Goal: Information Seeking & Learning: Learn about a topic

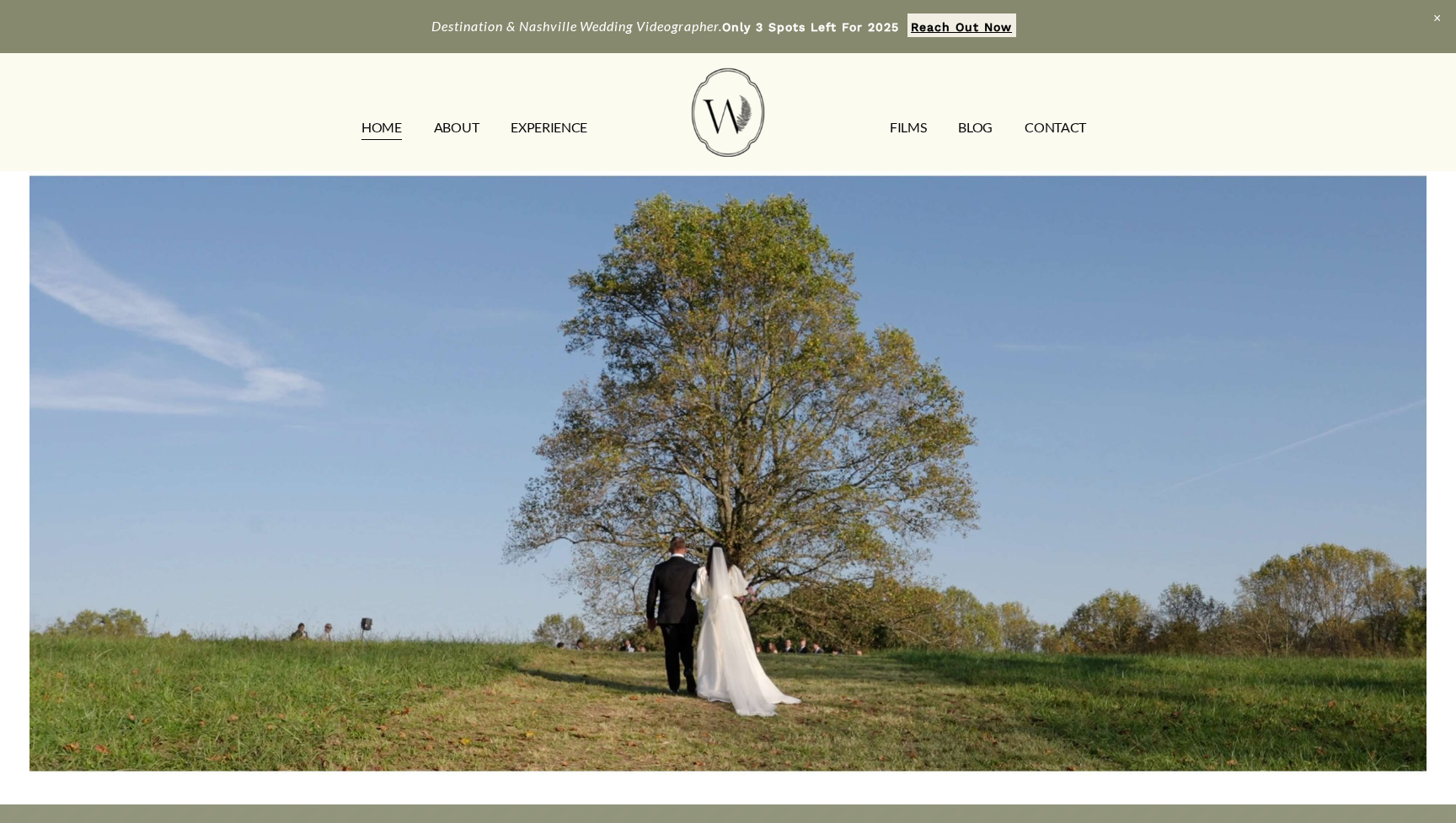
click at [449, 129] on link "ABOUT" at bounding box center [456, 128] width 45 height 27
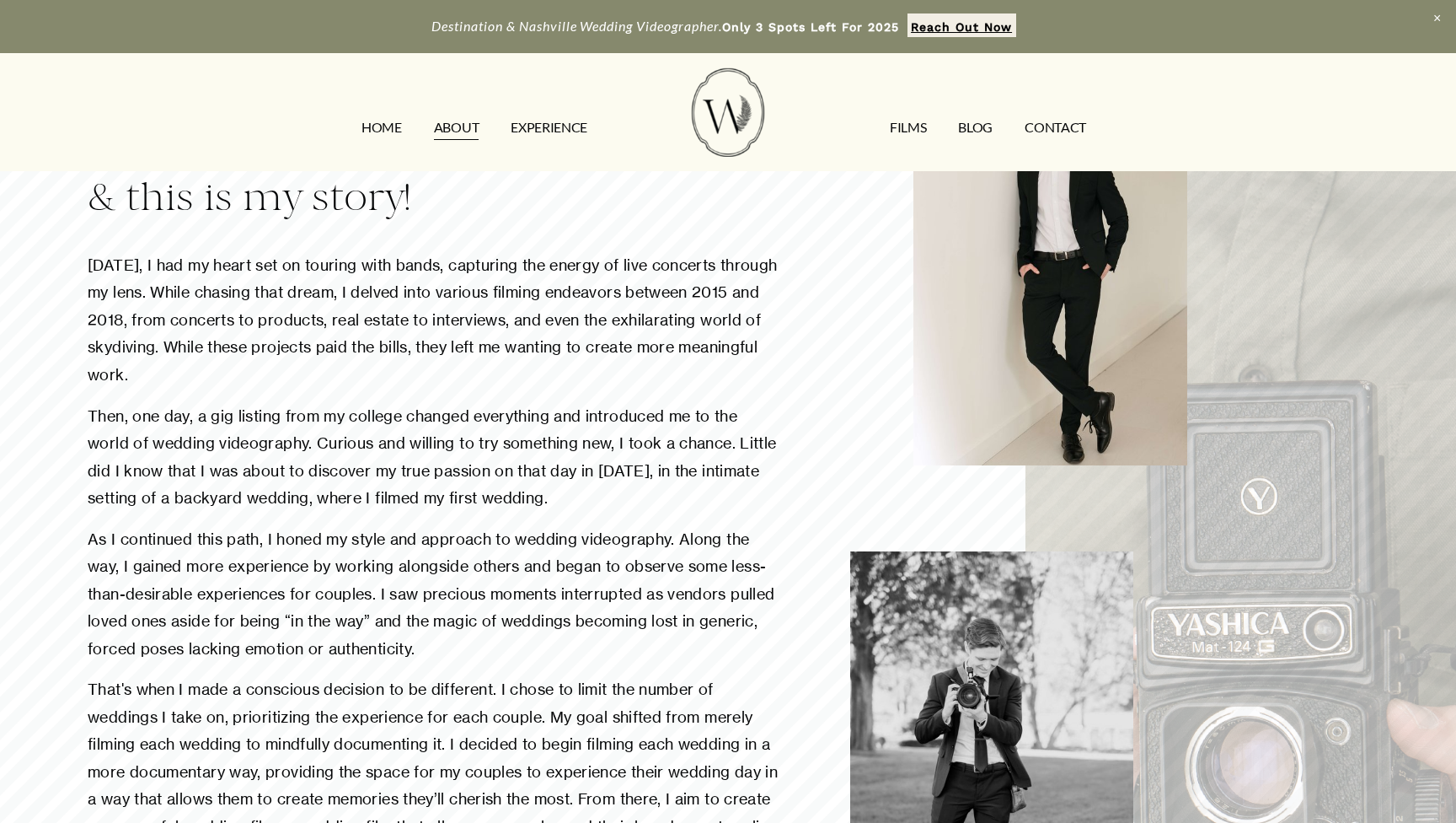
scroll to position [283, 0]
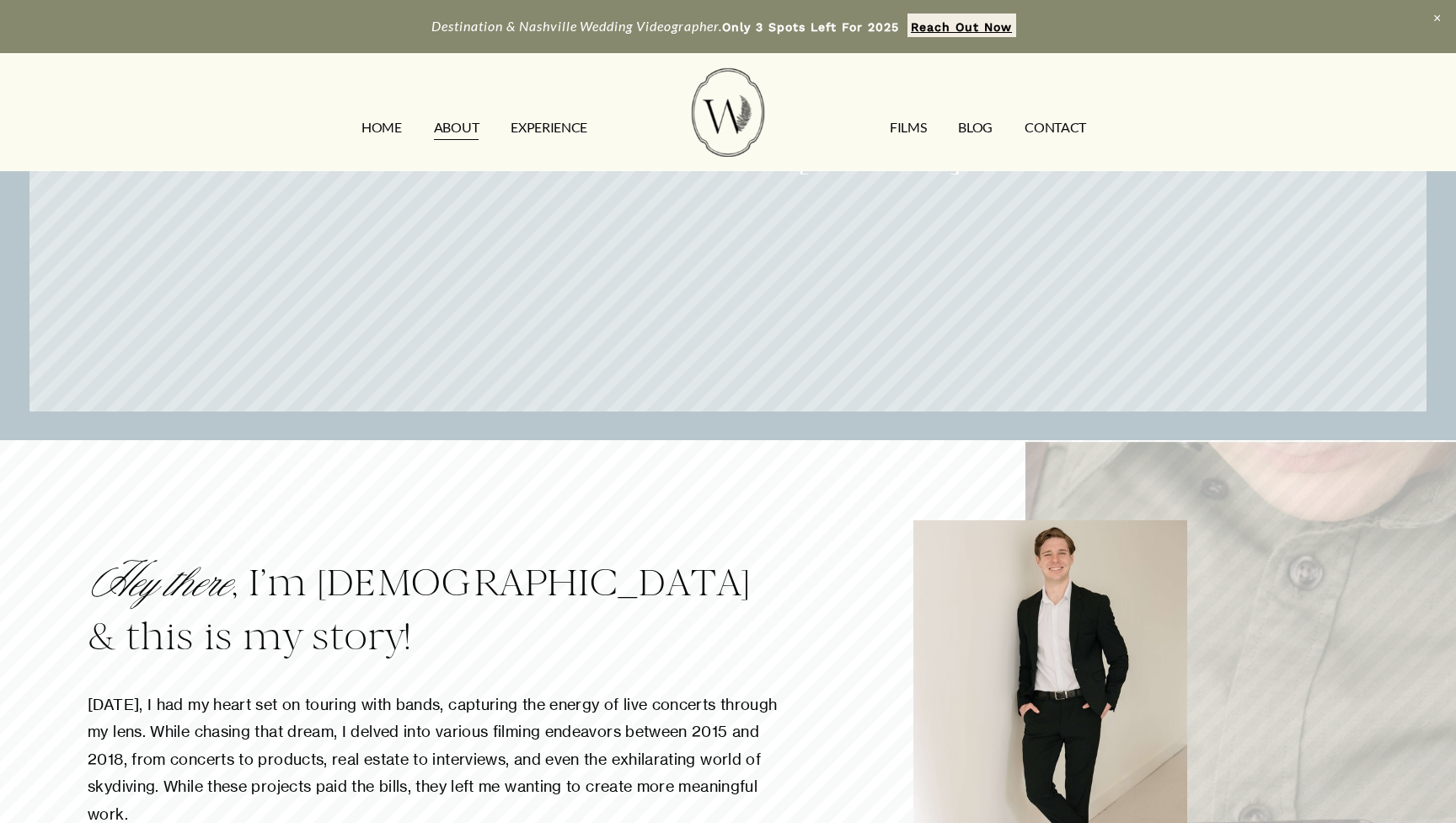
click at [966, 126] on link "Blog" at bounding box center [975, 128] width 34 height 27
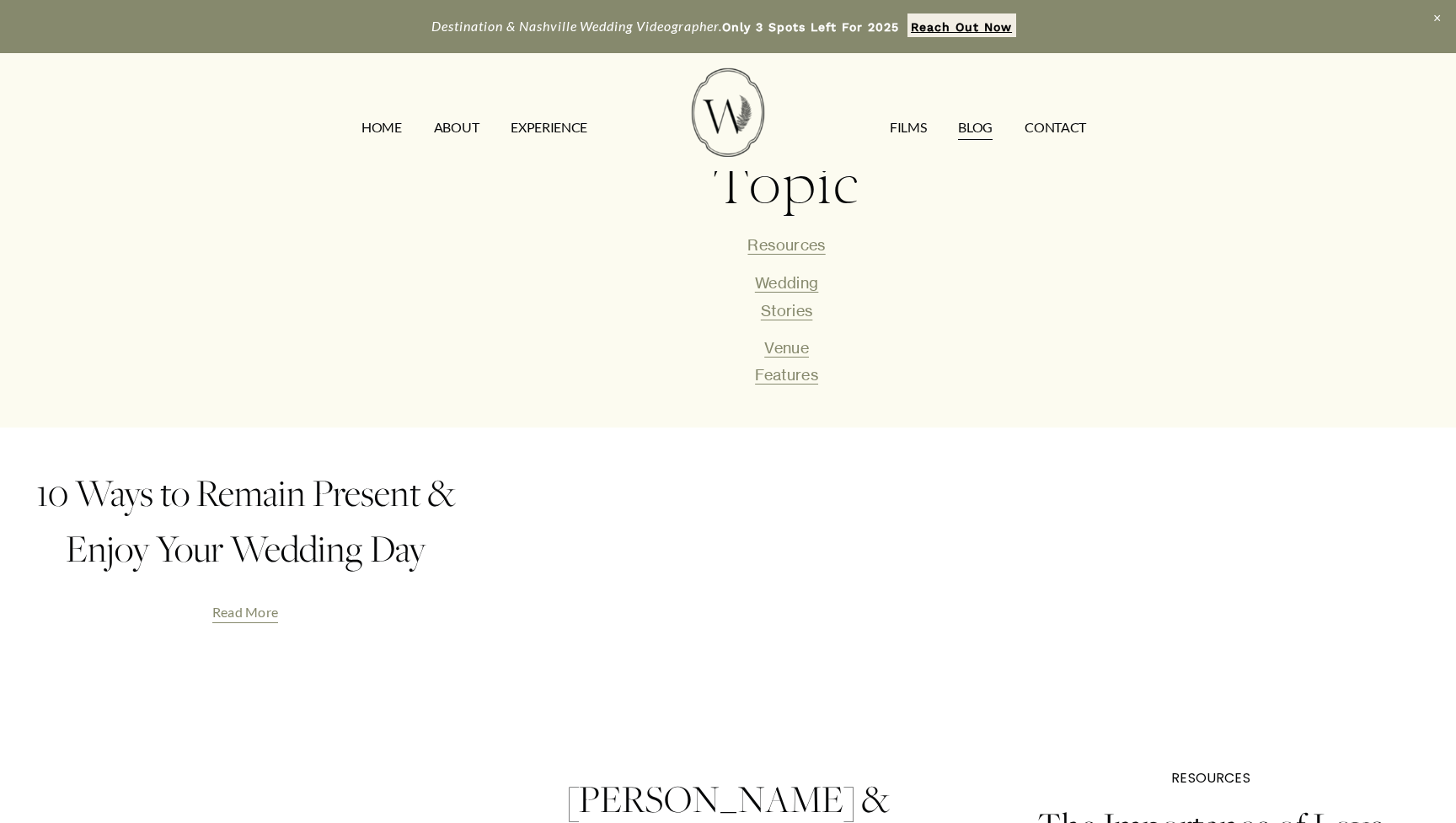
scroll to position [627, 0]
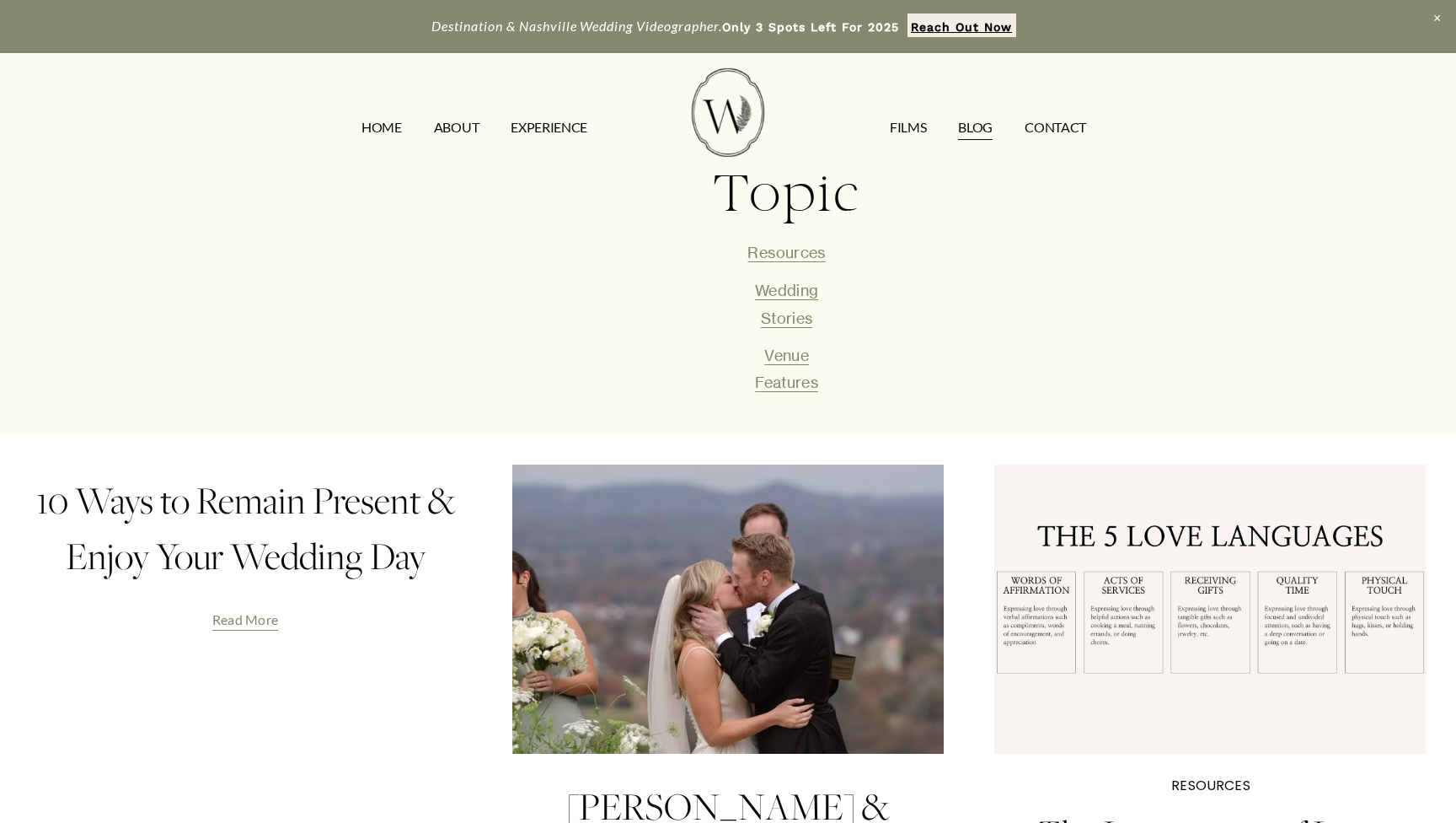
click at [264, 596] on link "Read More" at bounding box center [246, 613] width 67 height 39
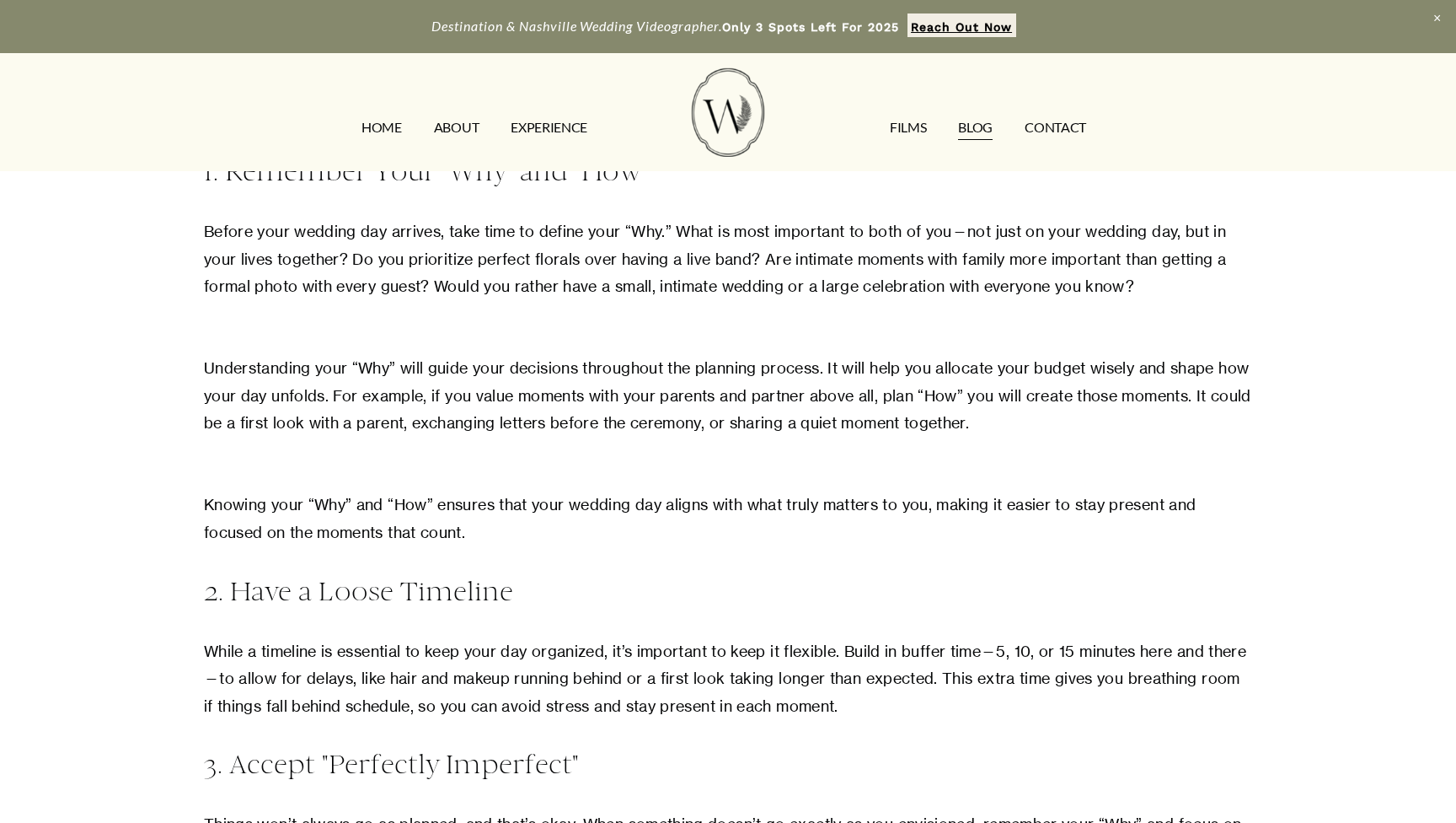
scroll to position [380, 0]
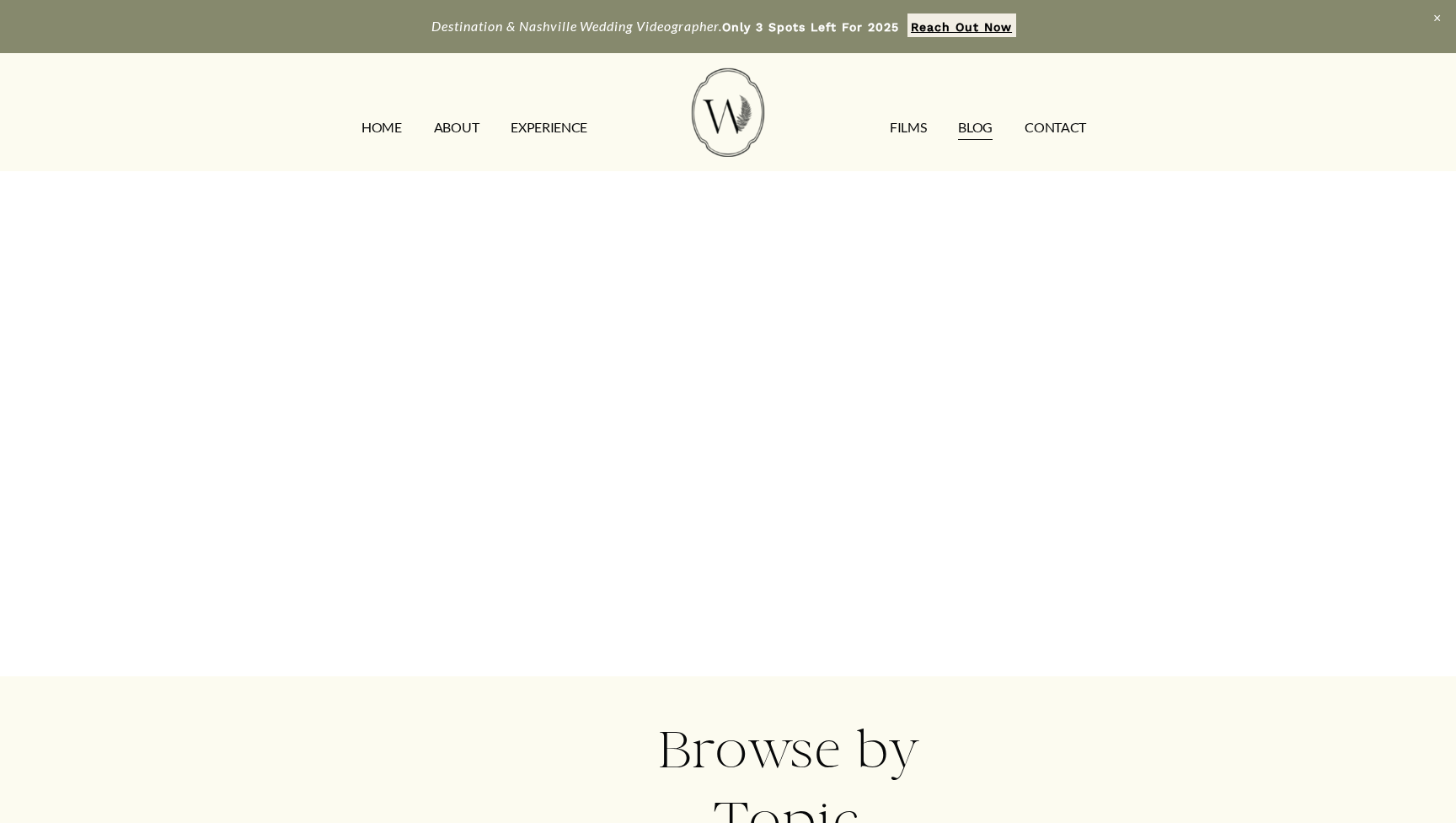
scroll to position [627, 0]
